Goal: Find specific page/section: Find specific page/section

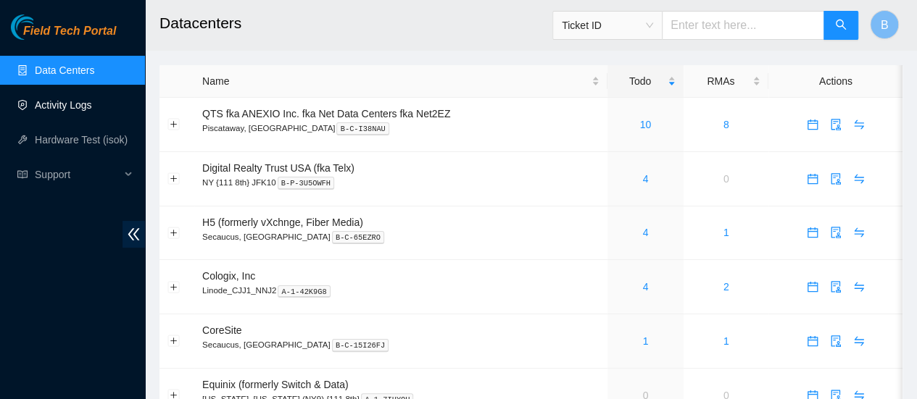
drag, startPoint x: 0, startPoint y: 0, endPoint x: 84, endPoint y: 102, distance: 132.3
click at [84, 102] on link "Activity Logs" at bounding box center [63, 105] width 57 height 12
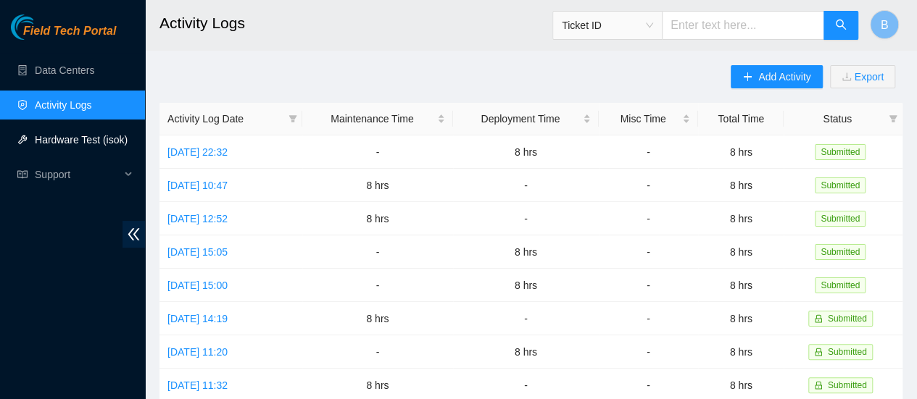
click at [81, 134] on link "Hardware Test (isok)" at bounding box center [81, 140] width 93 height 12
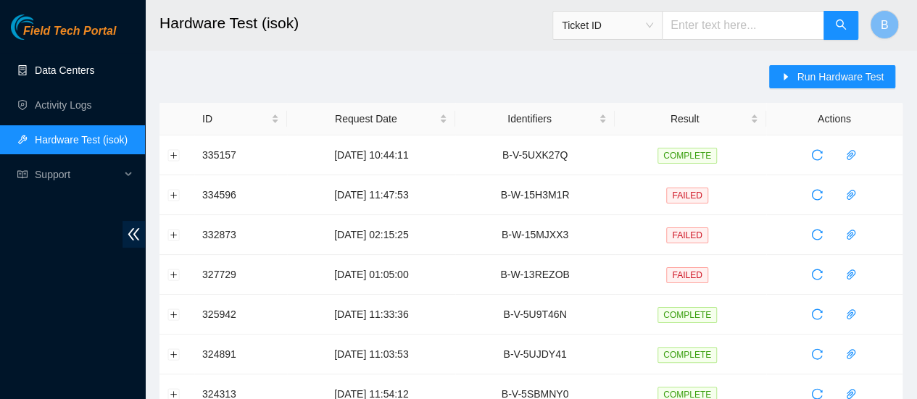
click at [63, 67] on link "Data Centers" at bounding box center [64, 70] width 59 height 12
